Goal: Information Seeking & Learning: Learn about a topic

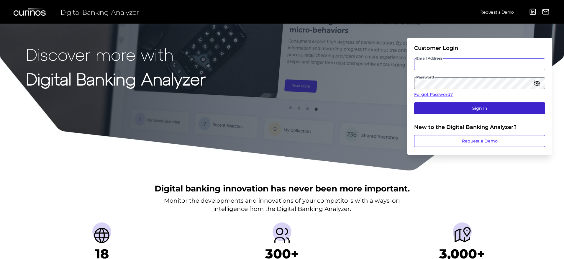
type input "[PERSON_NAME][EMAIL_ADDRESS][DOMAIN_NAME]"
click at [461, 114] on button "Sign In" at bounding box center [479, 108] width 131 height 12
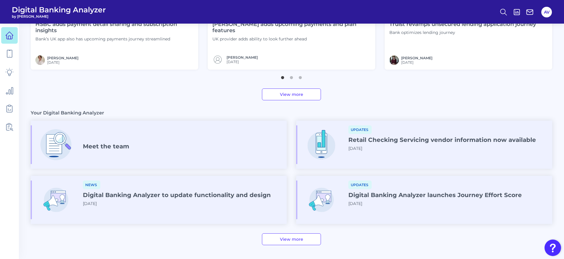
scroll to position [302, 0]
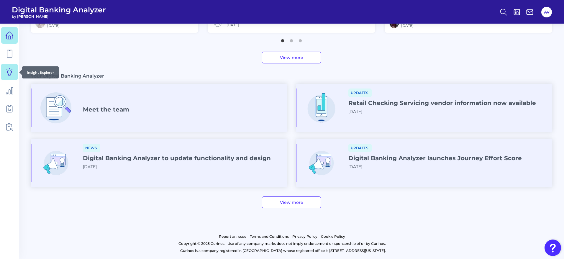
click at [10, 72] on icon at bounding box center [9, 72] width 8 height 8
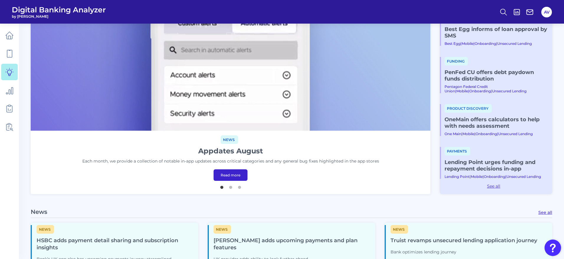
scroll to position [265, 0]
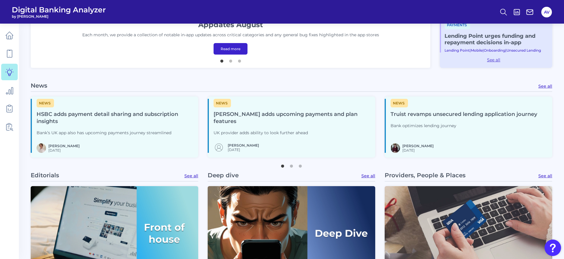
click at [344, 117] on h4 "[PERSON_NAME] adds upcoming payments and plan features" at bounding box center [292, 118] width 157 height 14
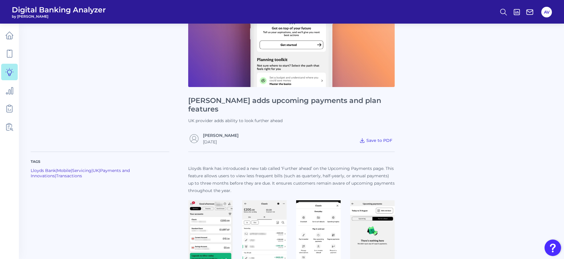
scroll to position [88, 0]
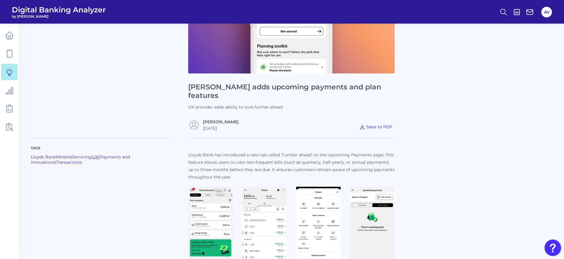
click at [99, 154] on link "UK" at bounding box center [96, 156] width 6 height 5
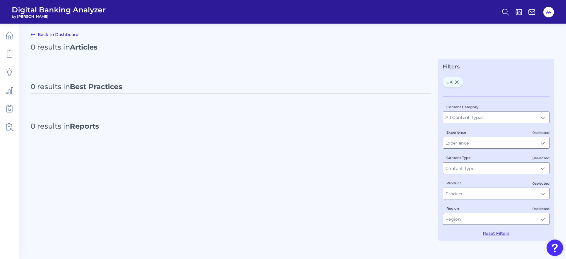
type input "UK"
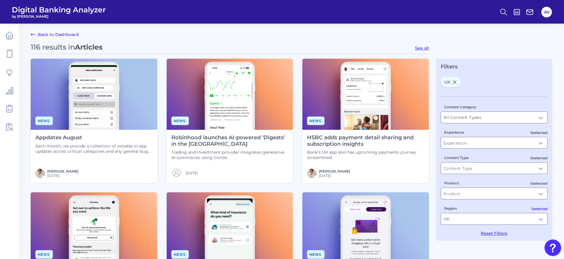
click at [142, 105] on img at bounding box center [94, 94] width 127 height 71
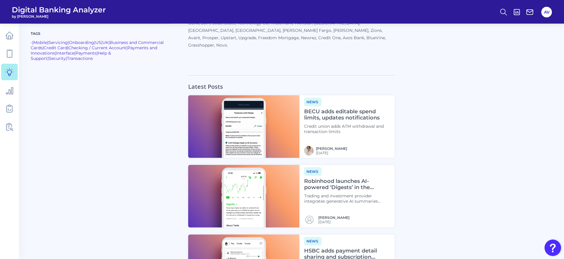
scroll to position [531, 0]
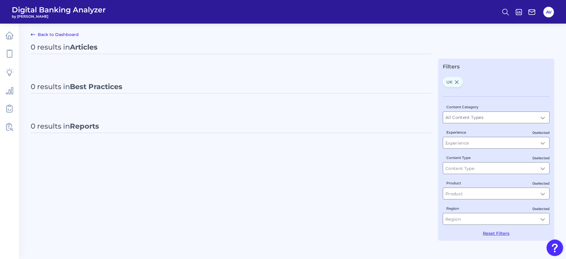
type input "UK"
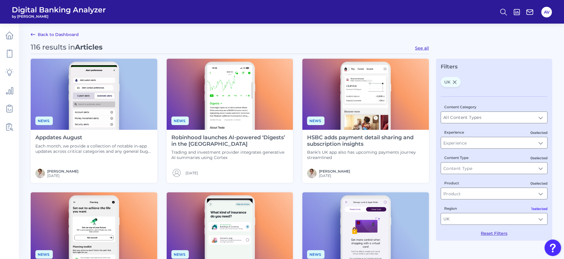
click at [229, 104] on img at bounding box center [230, 94] width 127 height 71
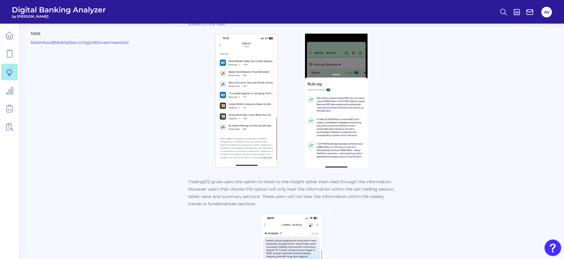
scroll to position [885, 0]
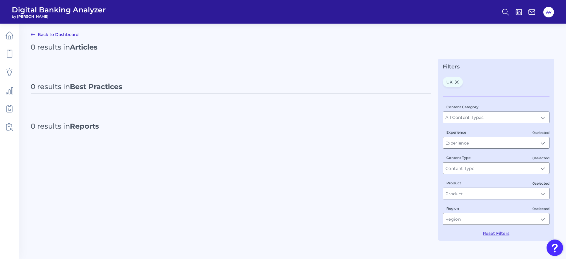
type input "UK"
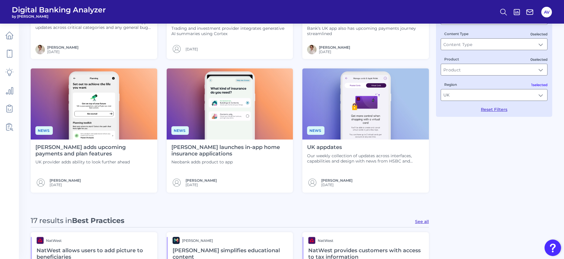
scroll to position [132, 0]
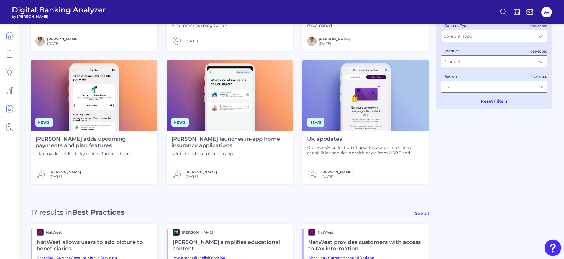
click at [408, 142] on h4 "UK appdates" at bounding box center [365, 139] width 117 height 6
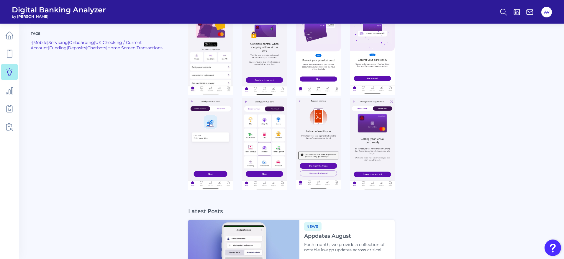
scroll to position [442, 0]
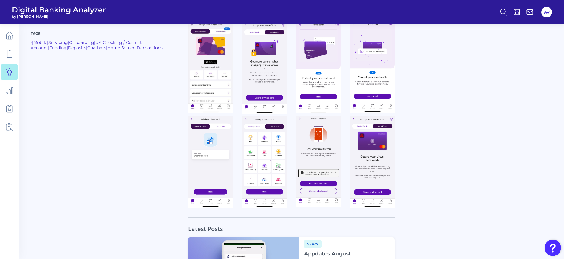
click at [217, 74] on img at bounding box center [210, 68] width 45 height 92
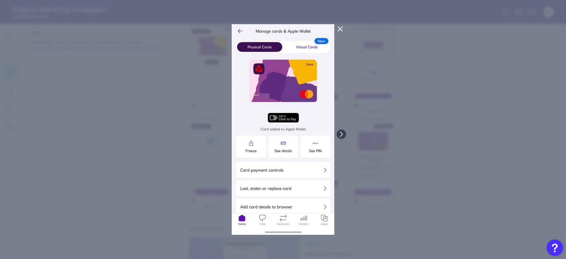
click at [467, 70] on div at bounding box center [283, 129] width 566 height 259
click at [458, 131] on div at bounding box center [283, 129] width 566 height 259
click at [503, 76] on div at bounding box center [283, 129] width 566 height 259
click at [344, 30] on button at bounding box center [340, 28] width 12 height 9
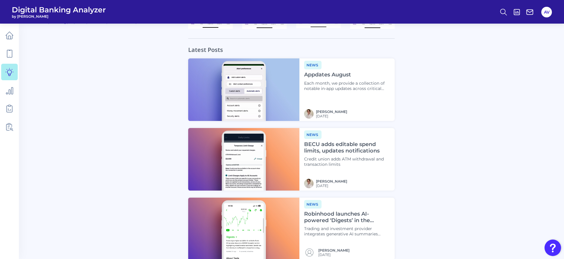
scroll to position [664, 0]
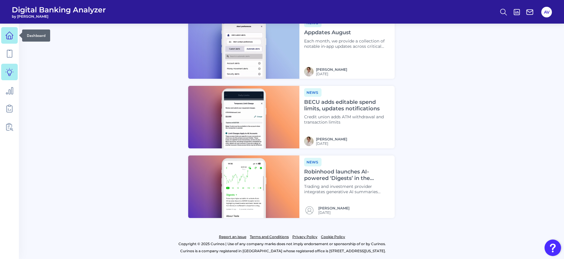
click at [2, 30] on link at bounding box center [9, 35] width 17 height 17
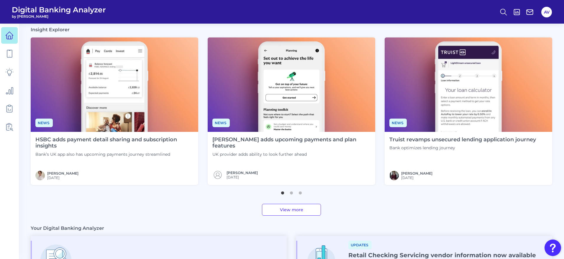
scroll to position [177, 0]
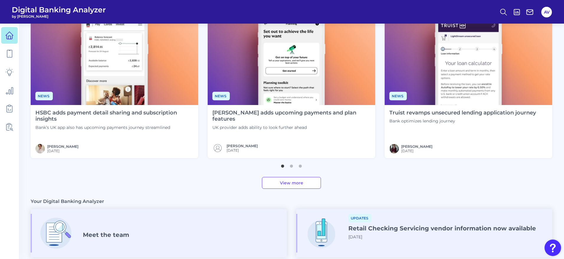
click at [138, 238] on div "Meet the team" at bounding box center [159, 233] width 256 height 39
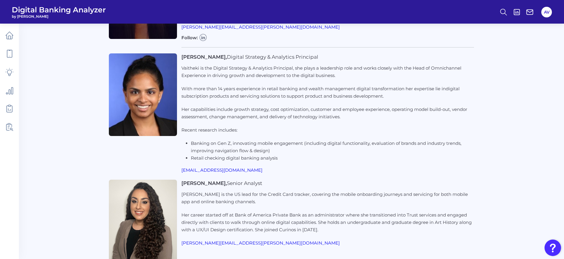
scroll to position [1320, 0]
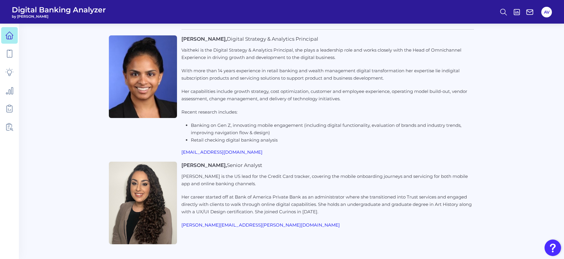
click at [1, 33] on link at bounding box center [9, 35] width 17 height 17
